Goal: Transaction & Acquisition: Purchase product/service

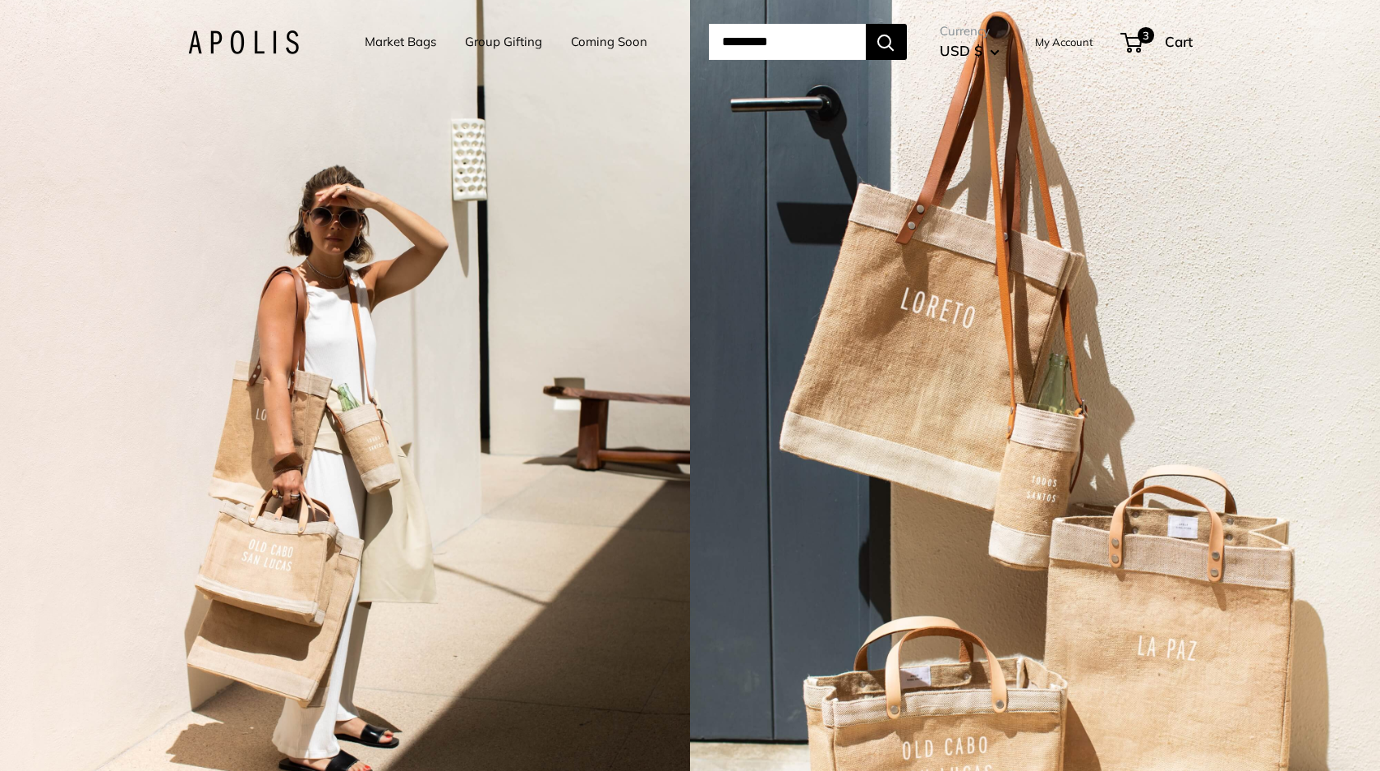
click at [496, 45] on link "Group Gifting" at bounding box center [503, 41] width 77 height 23
click at [398, 37] on link "Market Bags" at bounding box center [400, 41] width 71 height 23
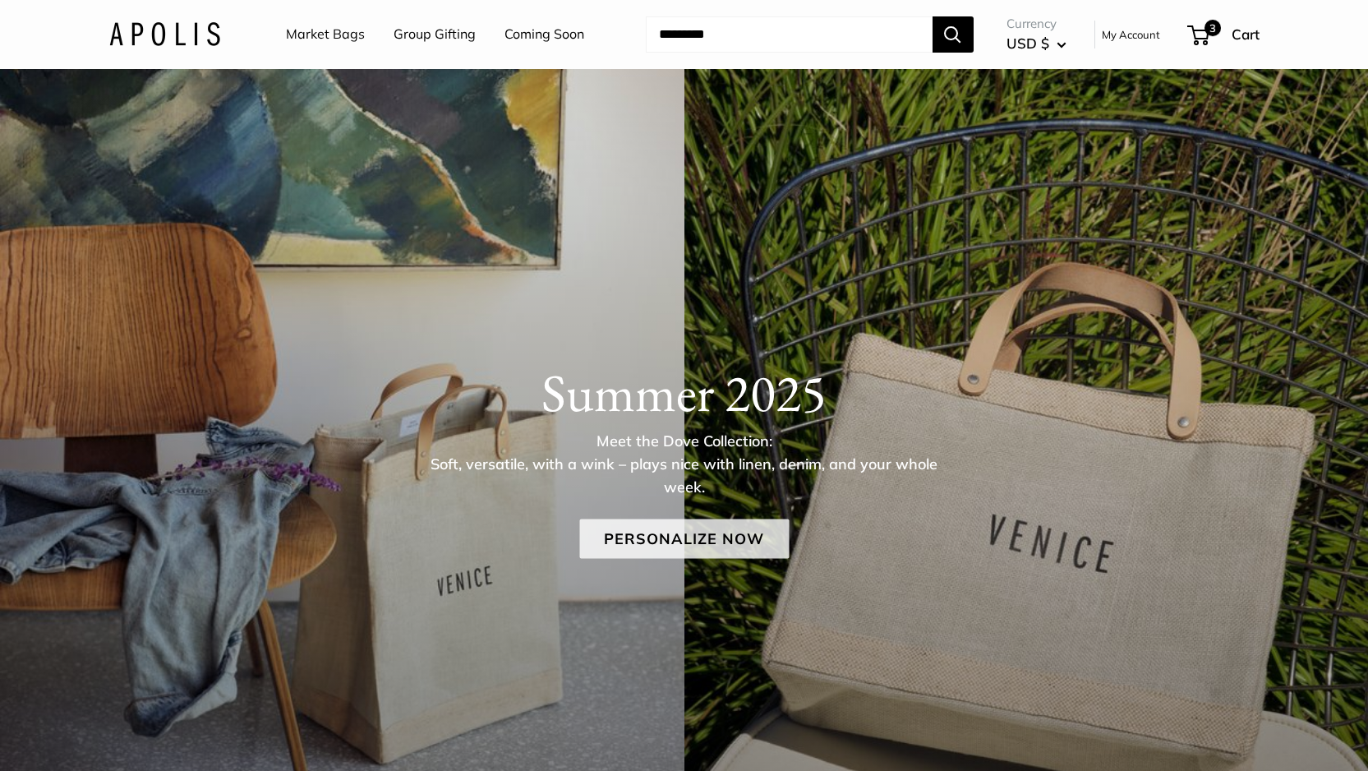
click at [718, 546] on link "Personalize Now" at bounding box center [684, 538] width 210 height 39
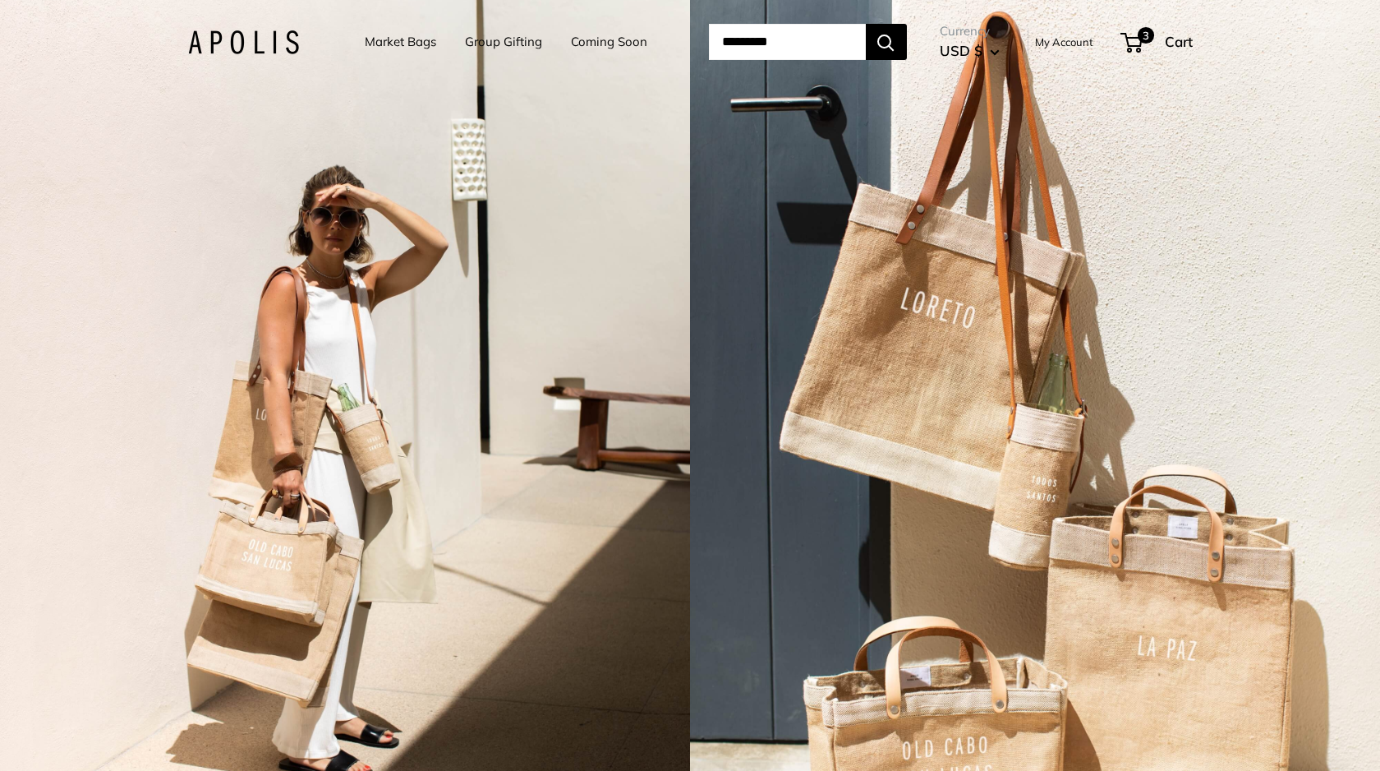
click at [371, 45] on link "Market Bags" at bounding box center [400, 41] width 71 height 23
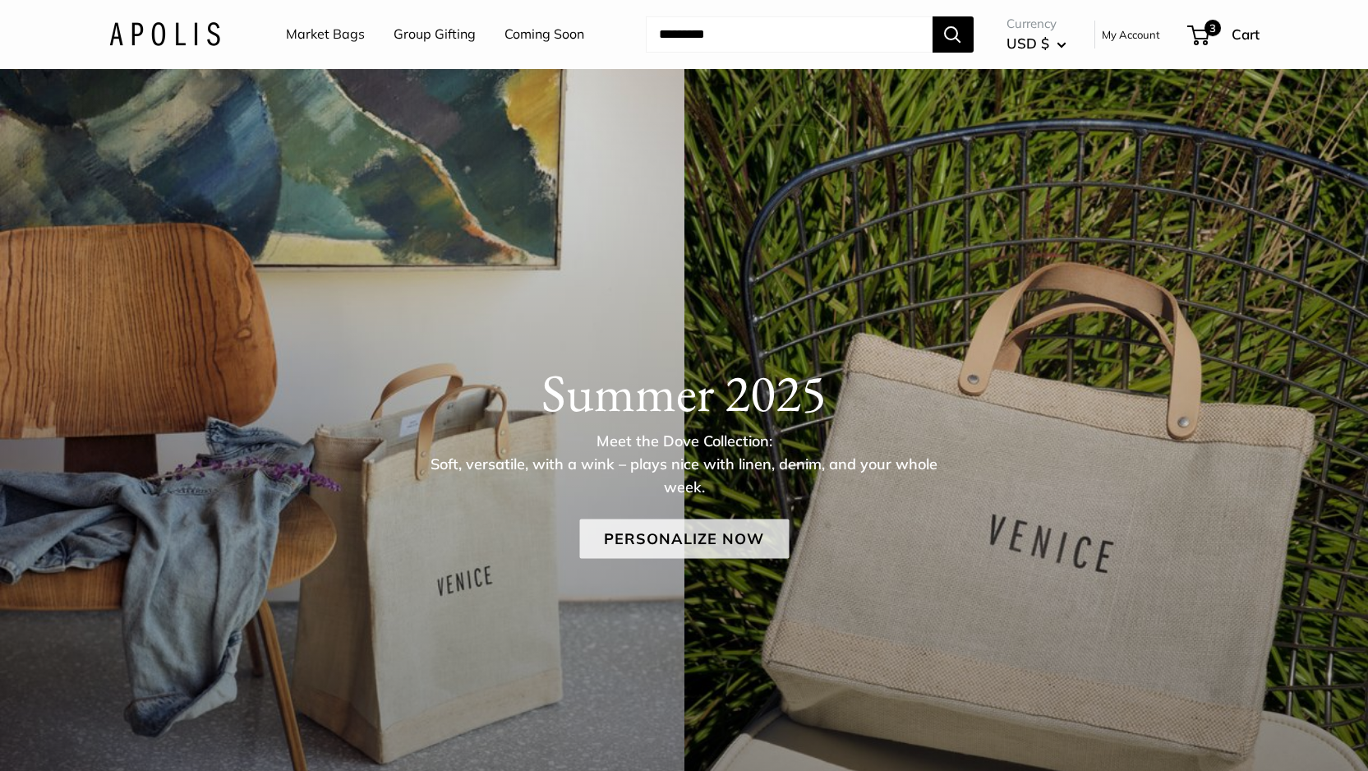
click at [705, 537] on link "Personalize Now" at bounding box center [684, 538] width 210 height 39
